Goal: Task Accomplishment & Management: Use online tool/utility

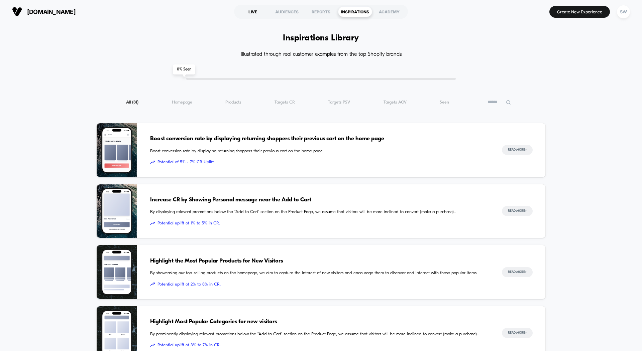
click at [252, 11] on div "LIVE" at bounding box center [253, 11] width 34 height 11
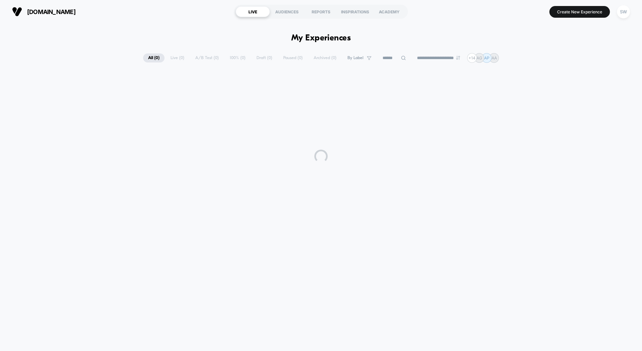
click at [630, 11] on button "SW" at bounding box center [622, 12] width 17 height 14
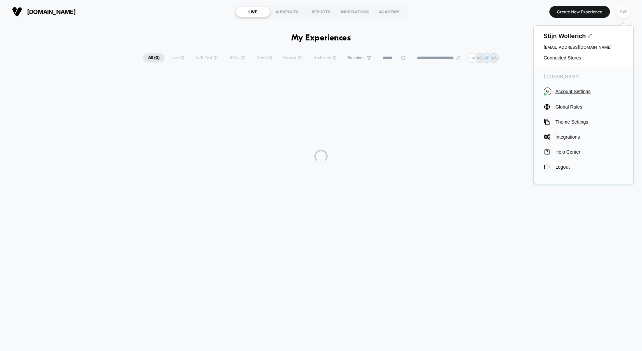
click at [622, 11] on div "SW" at bounding box center [622, 11] width 13 height 13
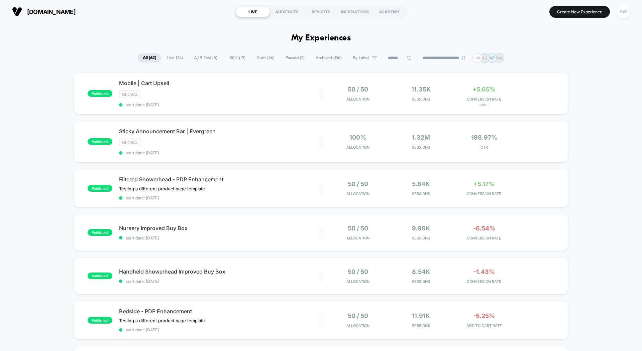
click at [622, 11] on div "SW" at bounding box center [622, 11] width 13 height 13
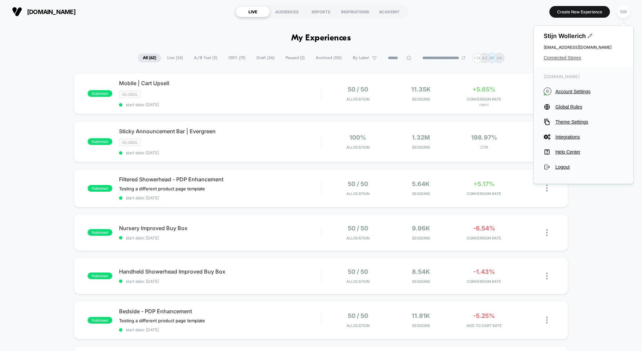
click at [554, 57] on span "Connected Stores" at bounding box center [583, 57] width 80 height 5
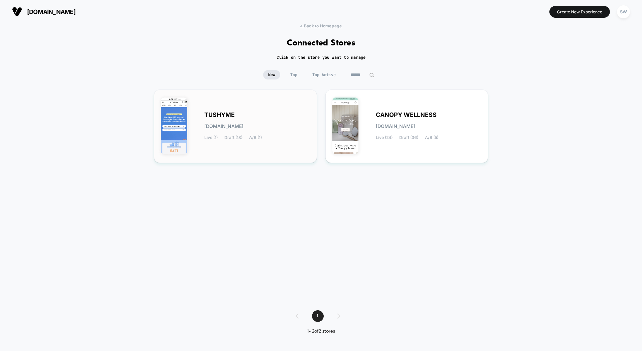
click at [243, 125] on span "[DOMAIN_NAME]" at bounding box center [223, 126] width 39 height 5
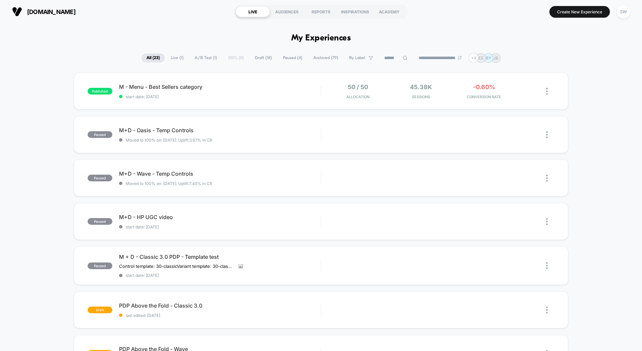
click at [259, 57] on span "Draft ( 18 )" at bounding box center [263, 57] width 27 height 9
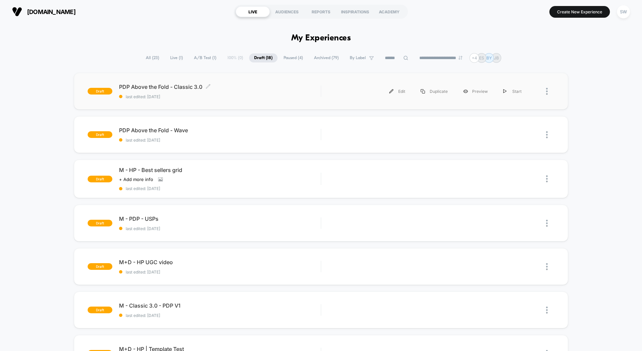
click at [188, 89] on span "PDP Above the Fold - Classic 3.0 Click to edit experience details" at bounding box center [219, 87] width 201 height 7
